Goal: Information Seeking & Learning: Check status

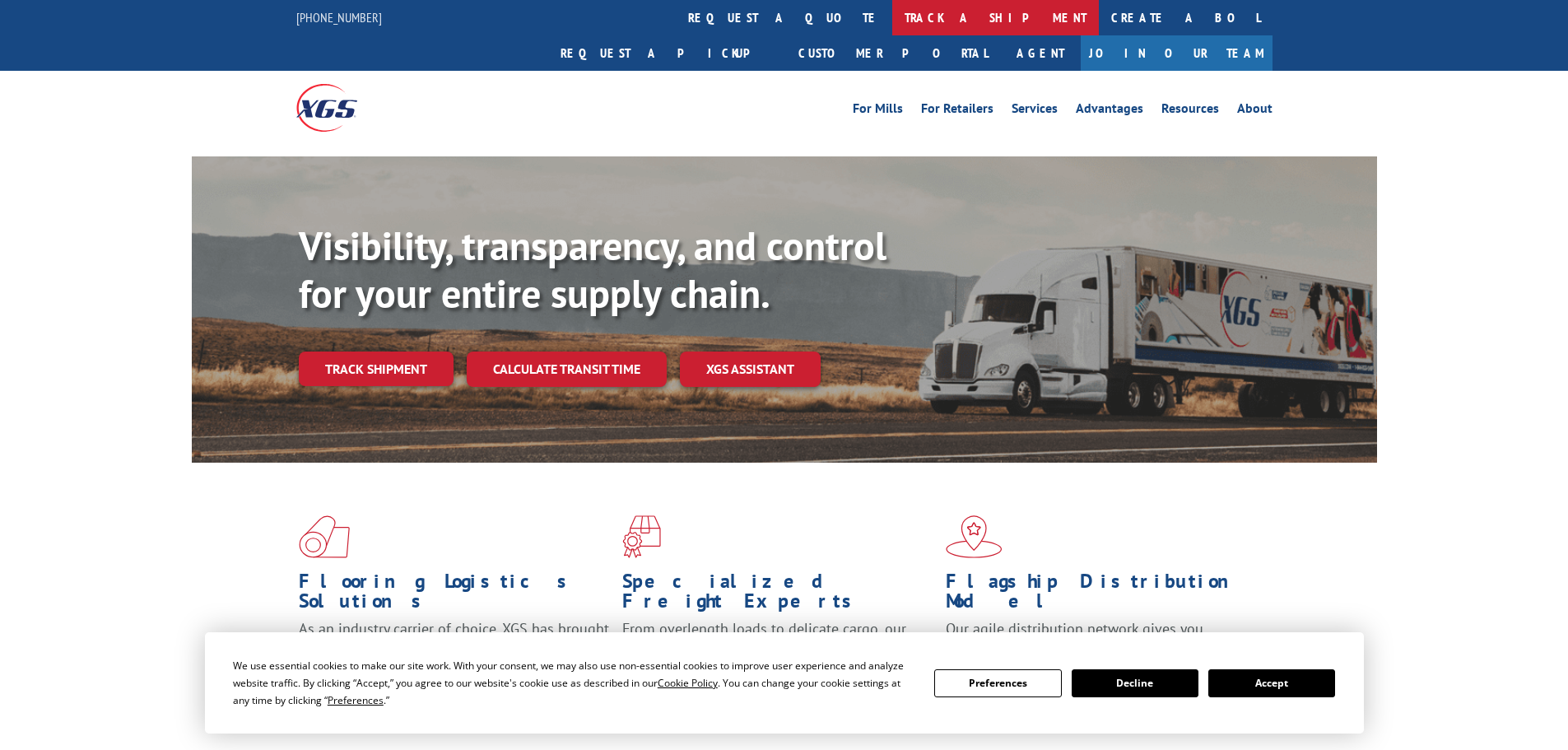
click at [893, 15] on link "track a shipment" at bounding box center [996, 17] width 207 height 35
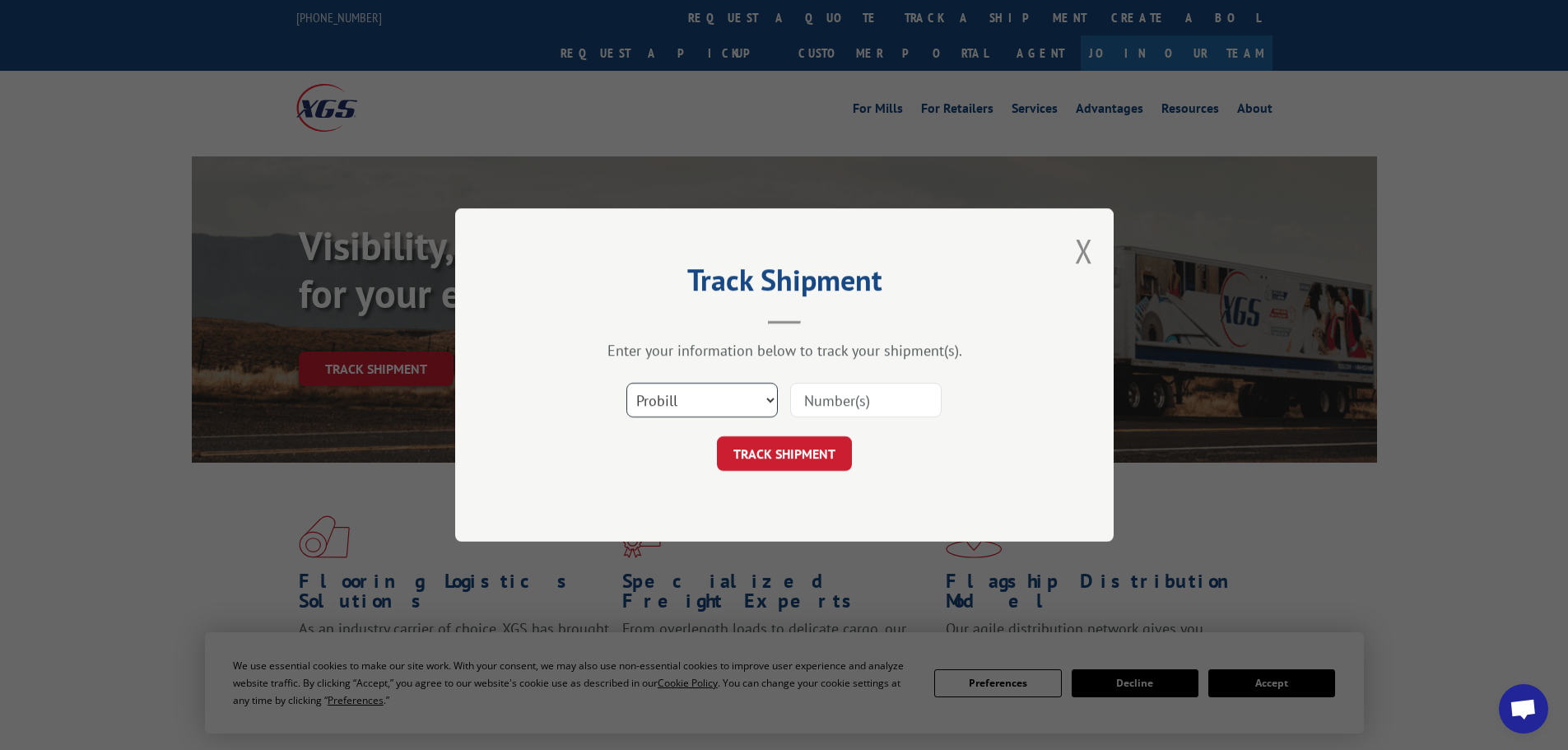
click at [691, 410] on select "Select category... Probill BOL PO" at bounding box center [702, 400] width 152 height 35
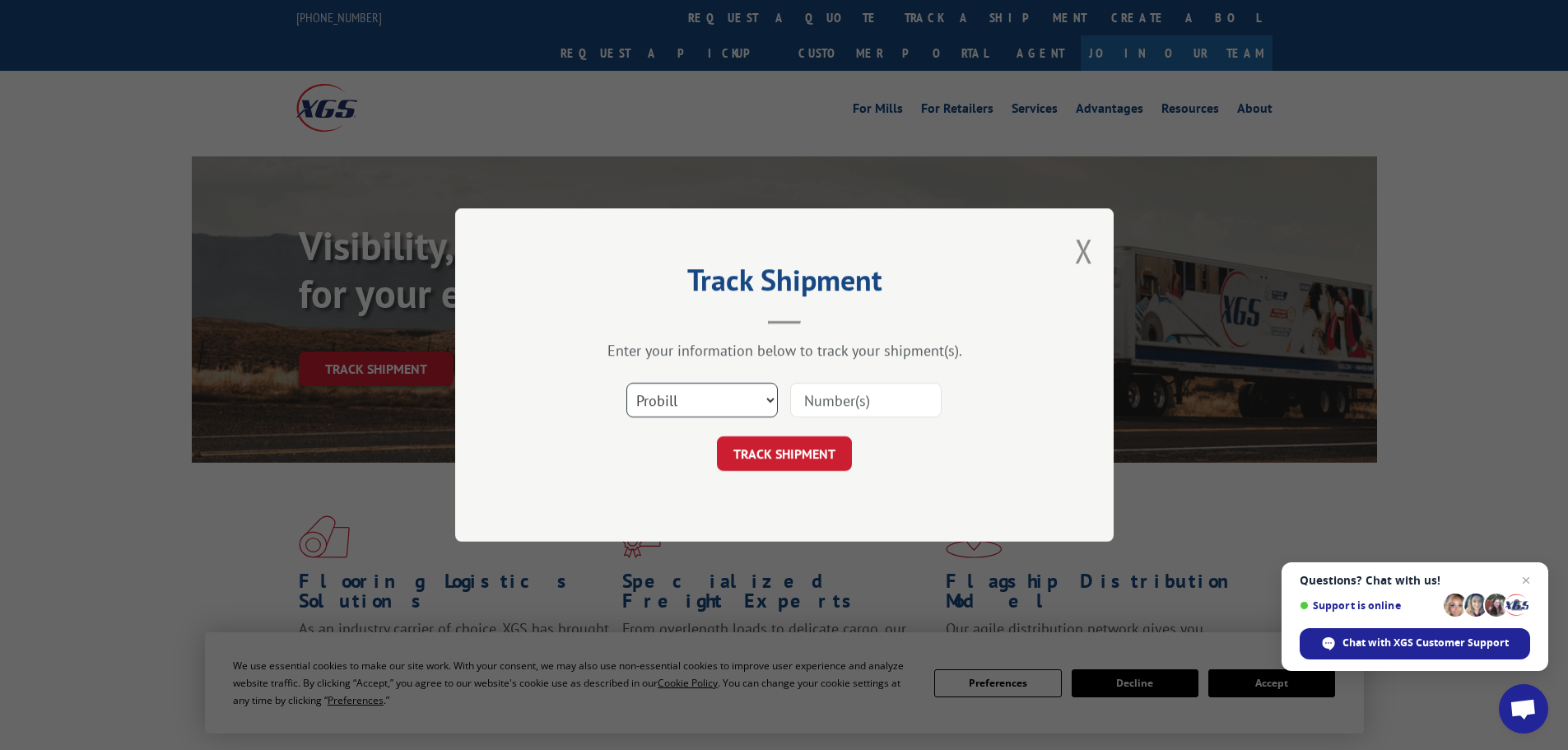
click at [627, 383] on select "Select category... Probill BOL PO" at bounding box center [702, 400] width 152 height 35
click at [699, 402] on select "Select category... Probill BOL PO" at bounding box center [702, 400] width 152 height 35
select select "bol"
click at [627, 383] on select "Select category... Probill BOL PO" at bounding box center [702, 400] width 152 height 35
paste input "5576959"
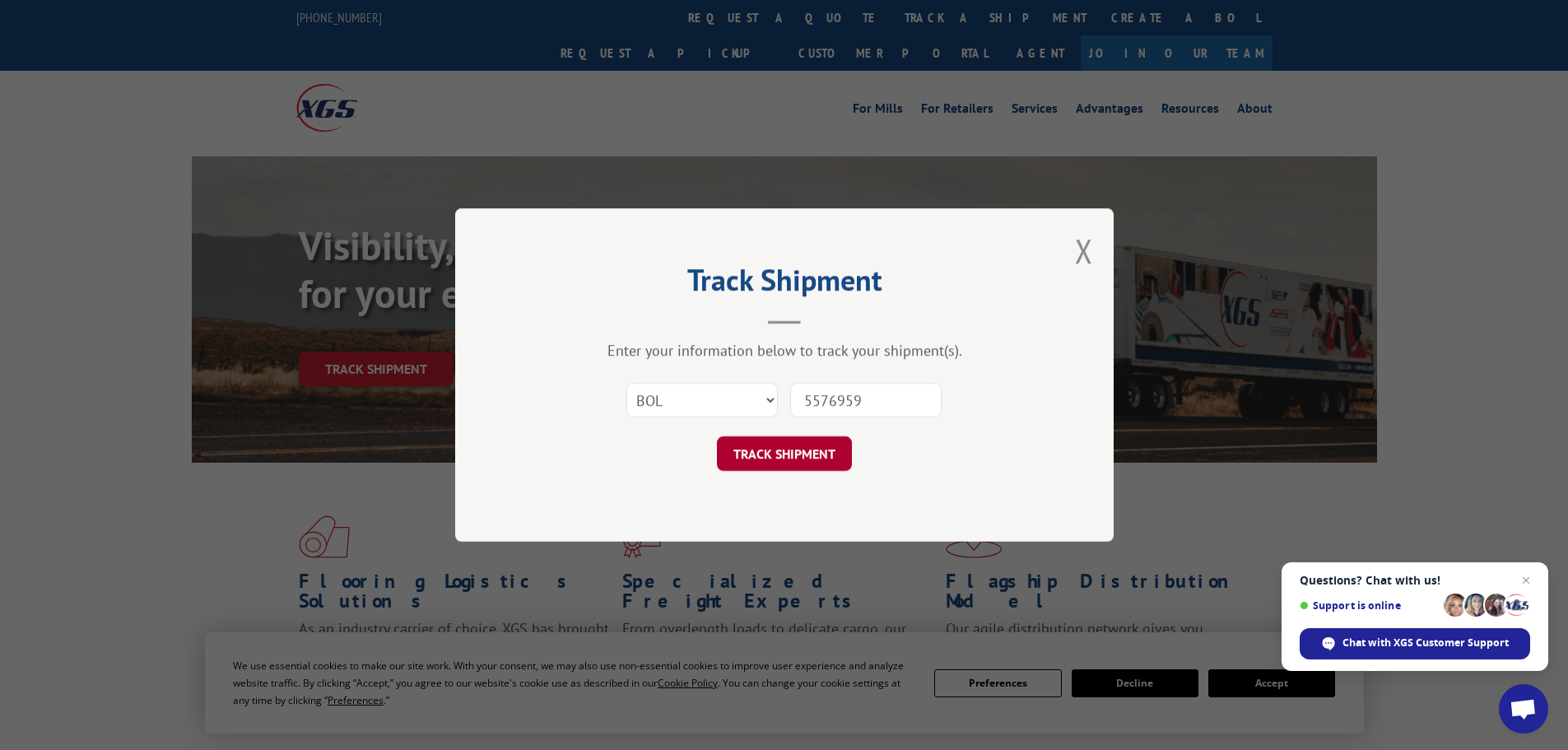
type input "5576959"
click at [770, 454] on button "TRACK SHIPMENT" at bounding box center [784, 454] width 135 height 35
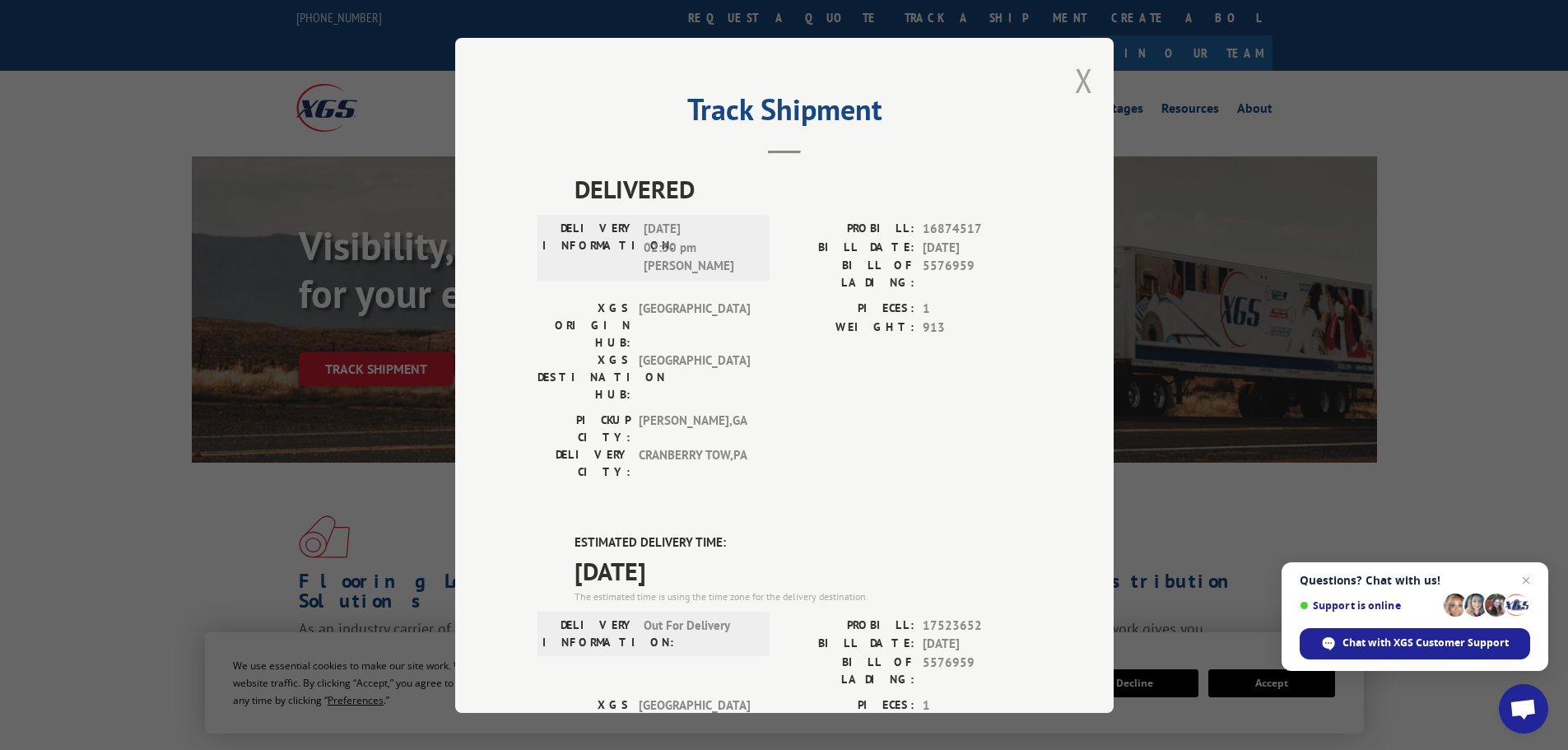
click at [1077, 78] on button "Close modal" at bounding box center [1084, 80] width 18 height 43
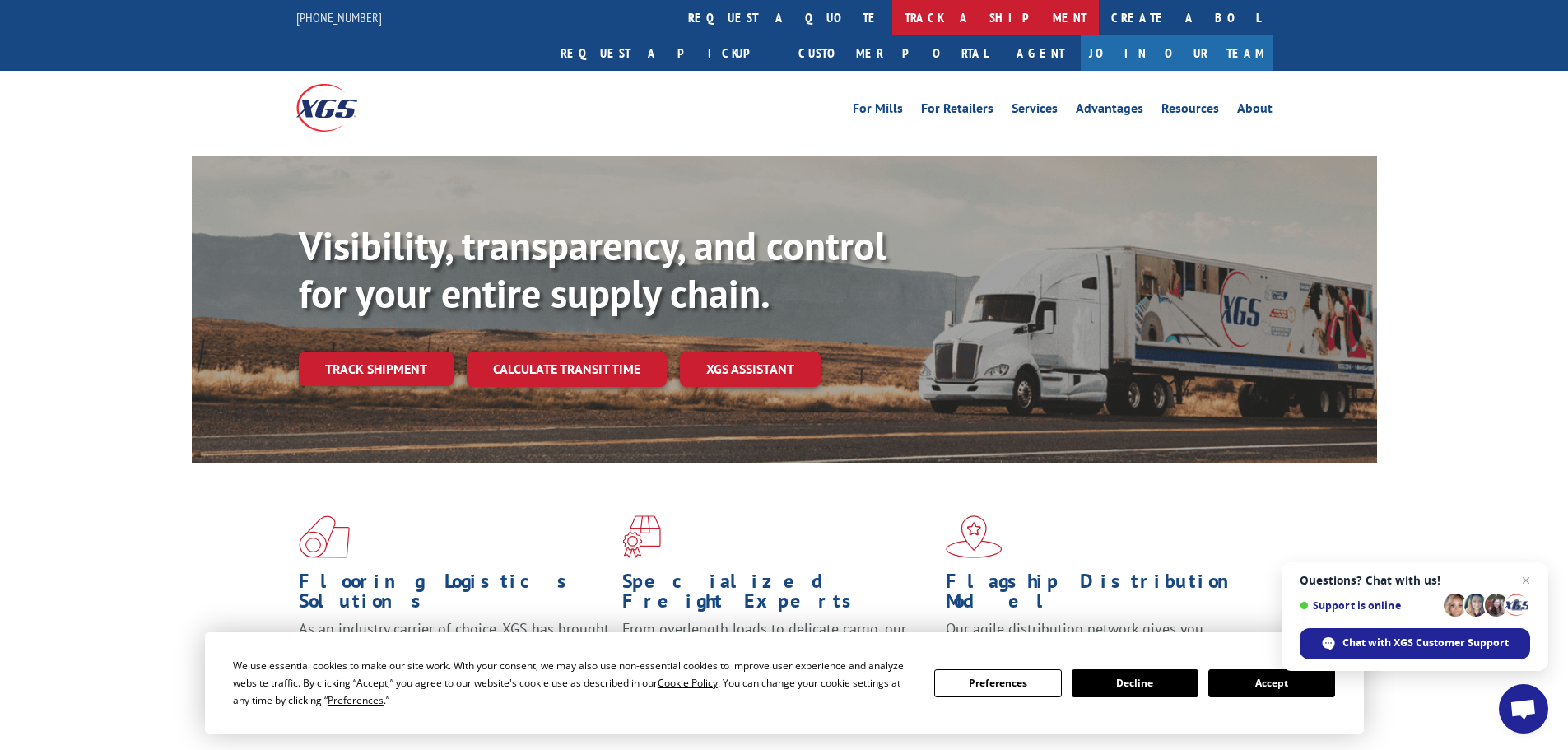
click at [893, 20] on link "track a shipment" at bounding box center [996, 17] width 207 height 35
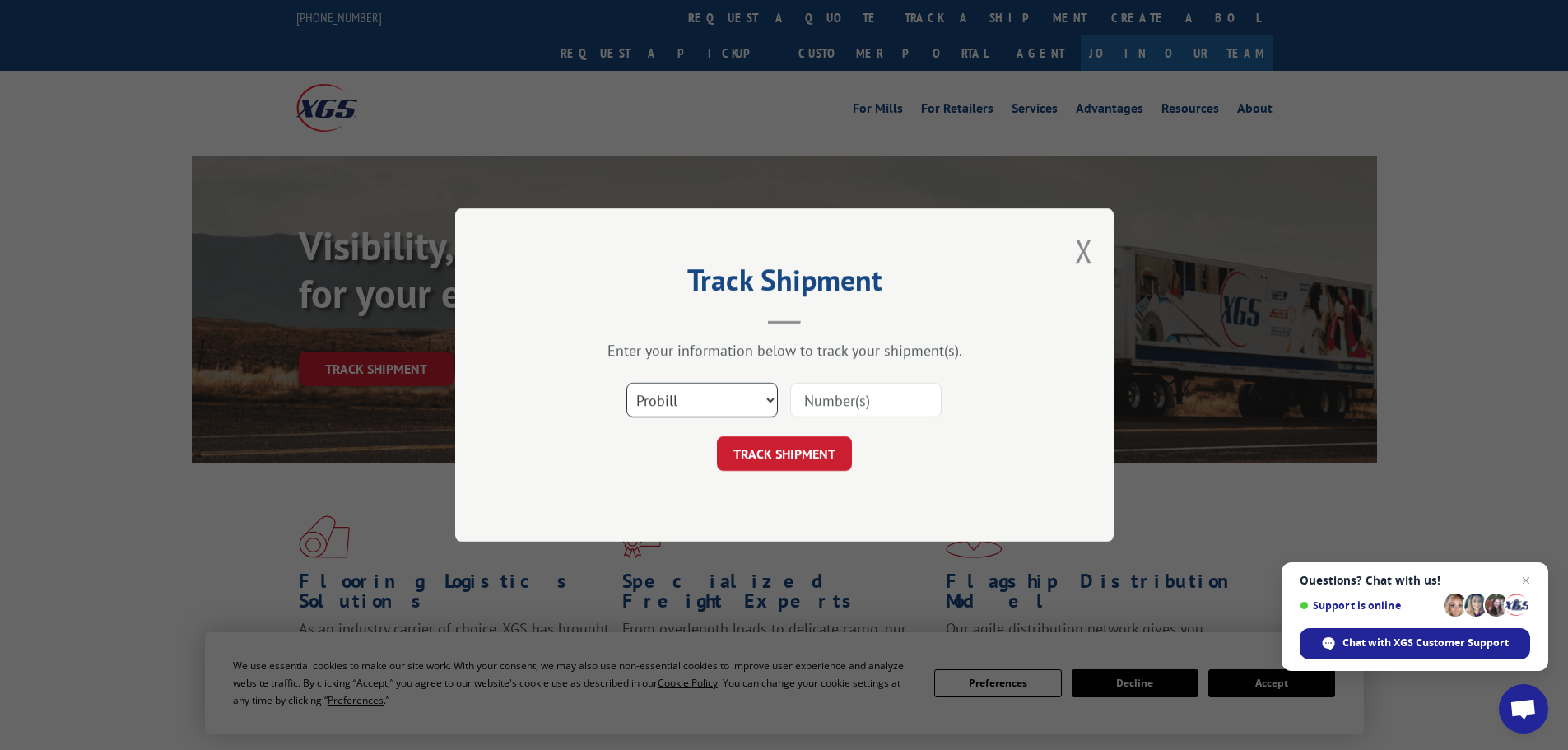
click at [692, 403] on select "Select category... Probill BOL PO" at bounding box center [702, 400] width 152 height 35
select select "bol"
click at [627, 383] on select "Select category... Probill BOL PO" at bounding box center [702, 400] width 152 height 35
paste input "5594128"
type input "5594128"
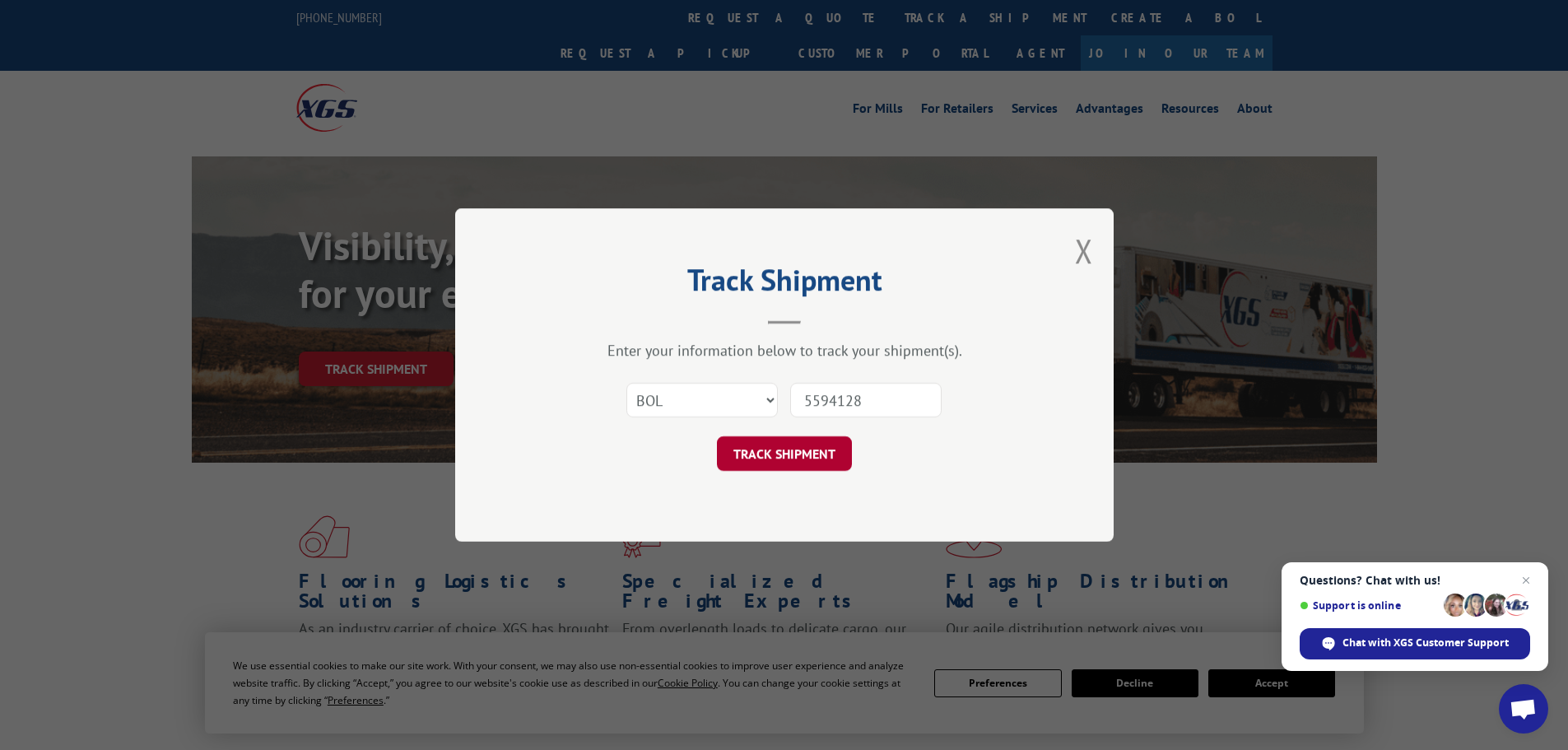
click at [786, 450] on button "TRACK SHIPMENT" at bounding box center [784, 454] width 135 height 35
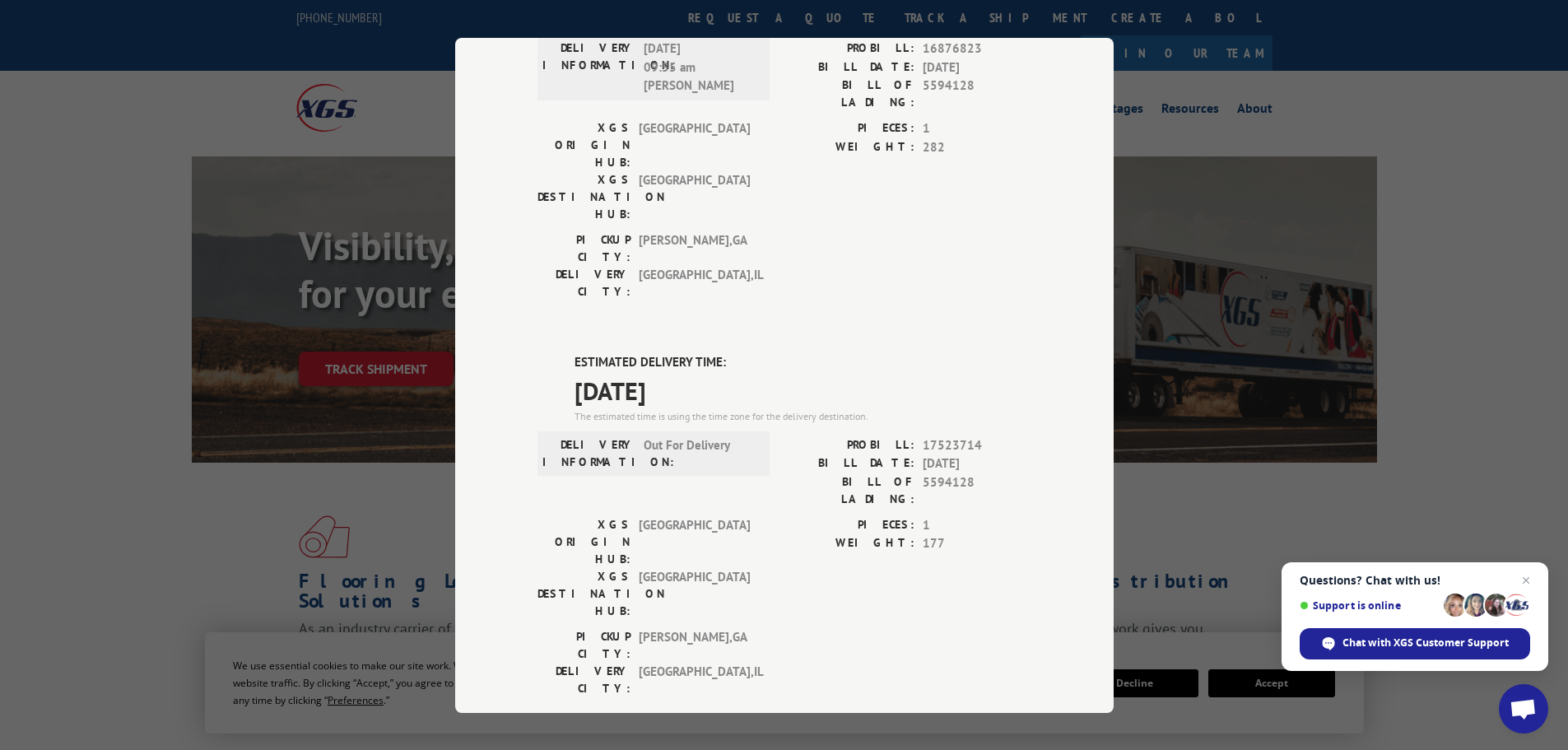
scroll to position [329, 0]
